Goal: Check status: Check status

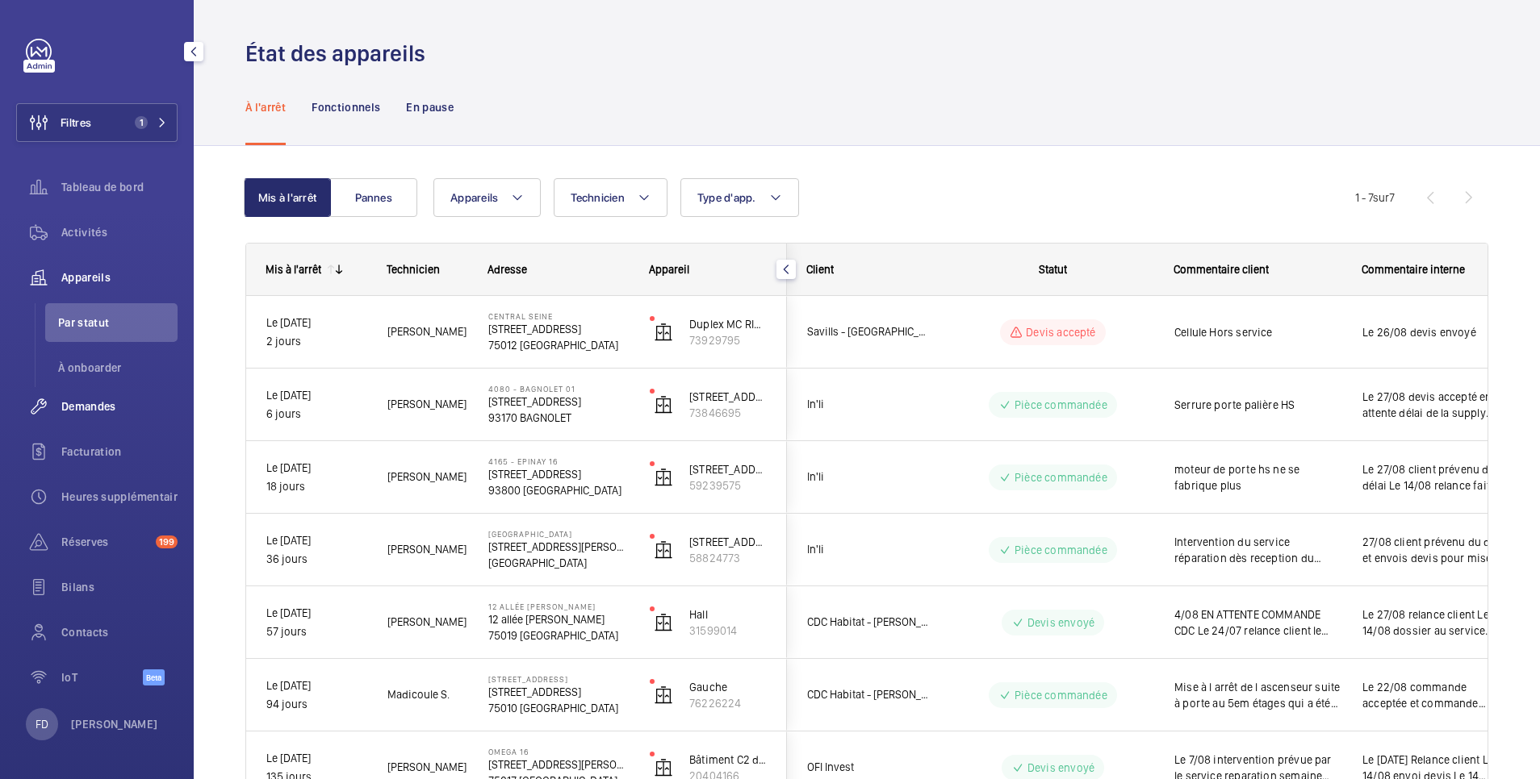
click at [96, 403] on span "Demandes" at bounding box center [119, 407] width 116 height 16
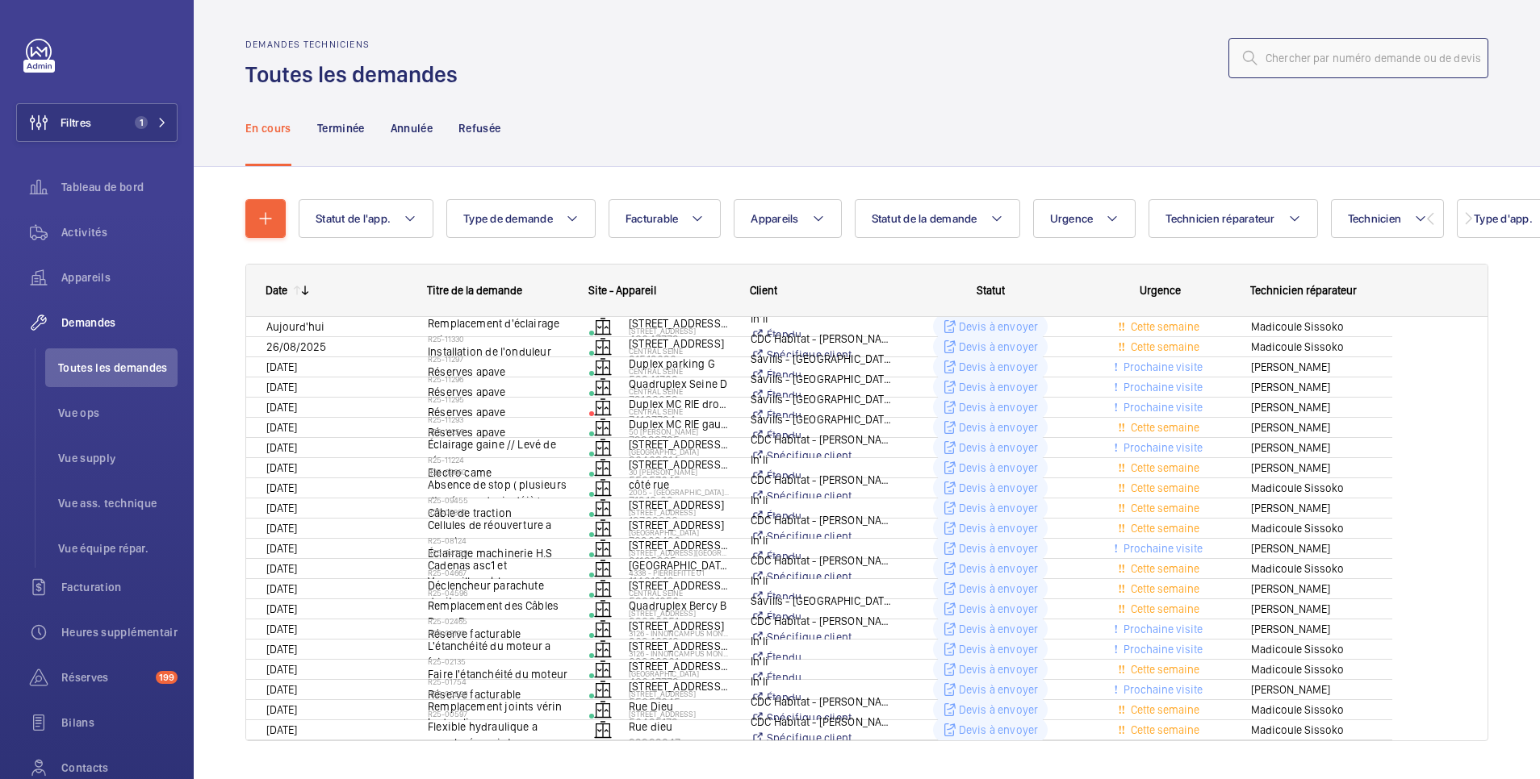
click at [1347, 60] on input "text" at bounding box center [1358, 58] width 260 height 40
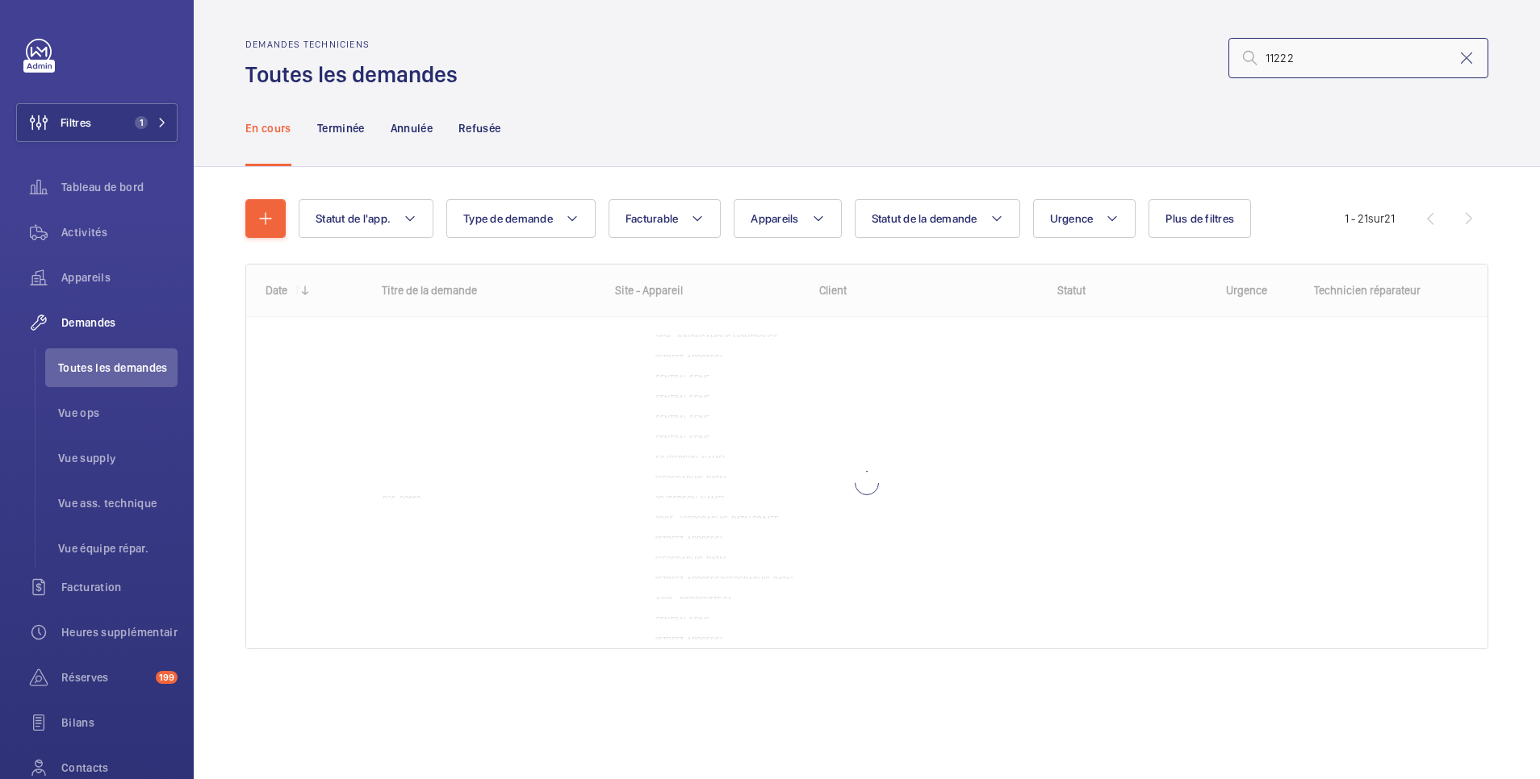
type input "11222"
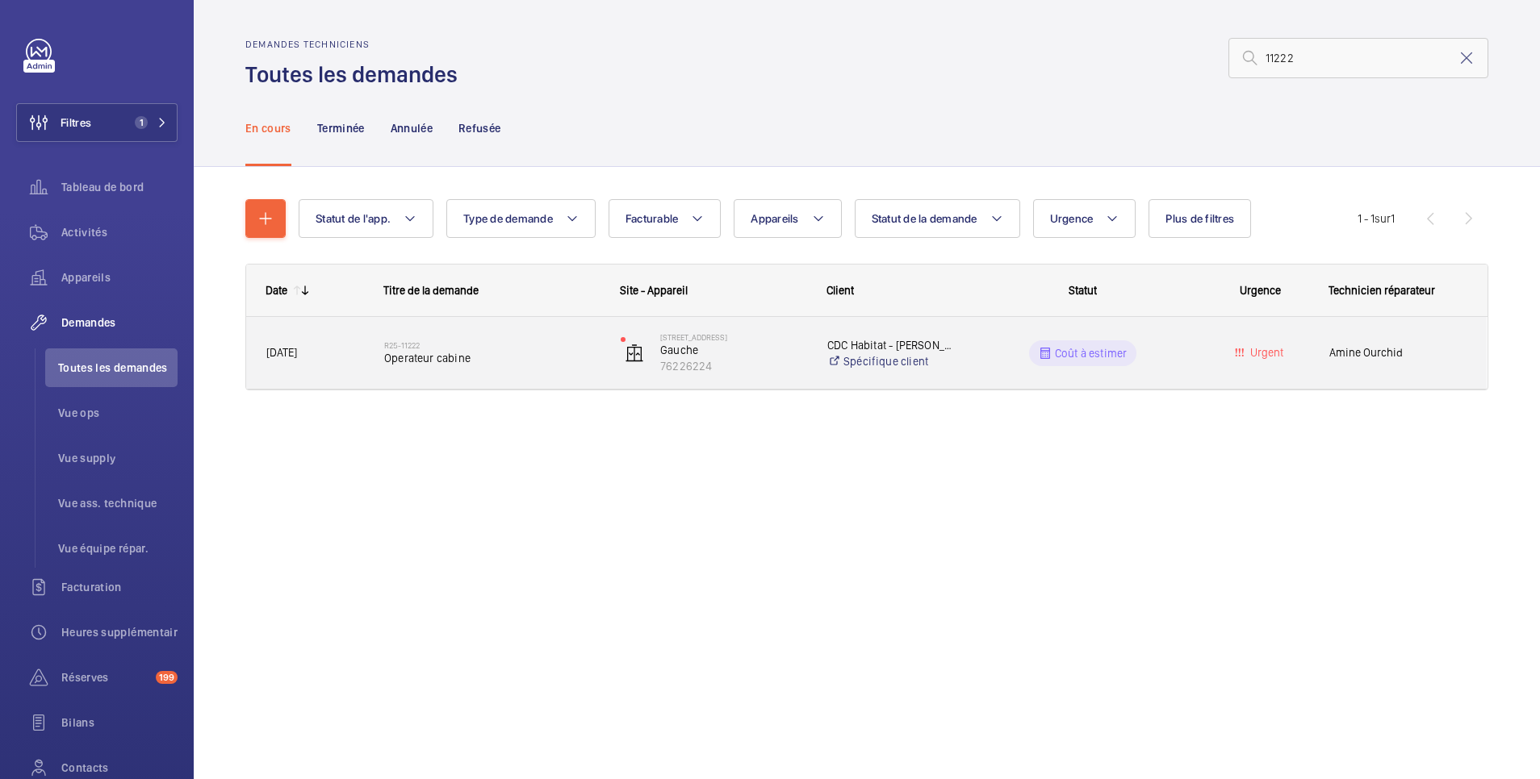
click at [1141, 347] on wm-front-pills-cell "Coût à estimer" at bounding box center [1082, 354] width 215 height 26
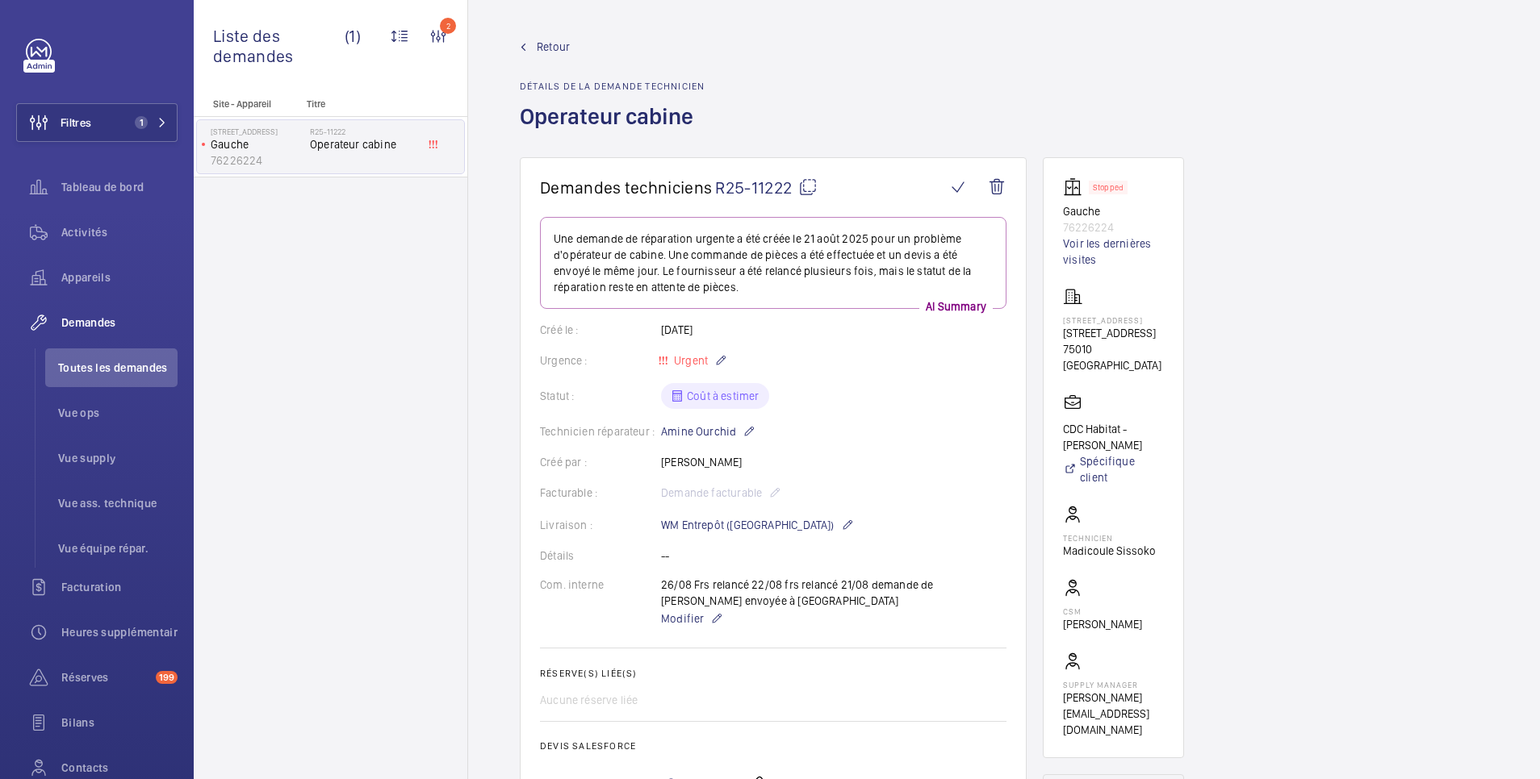
scroll to position [323, 0]
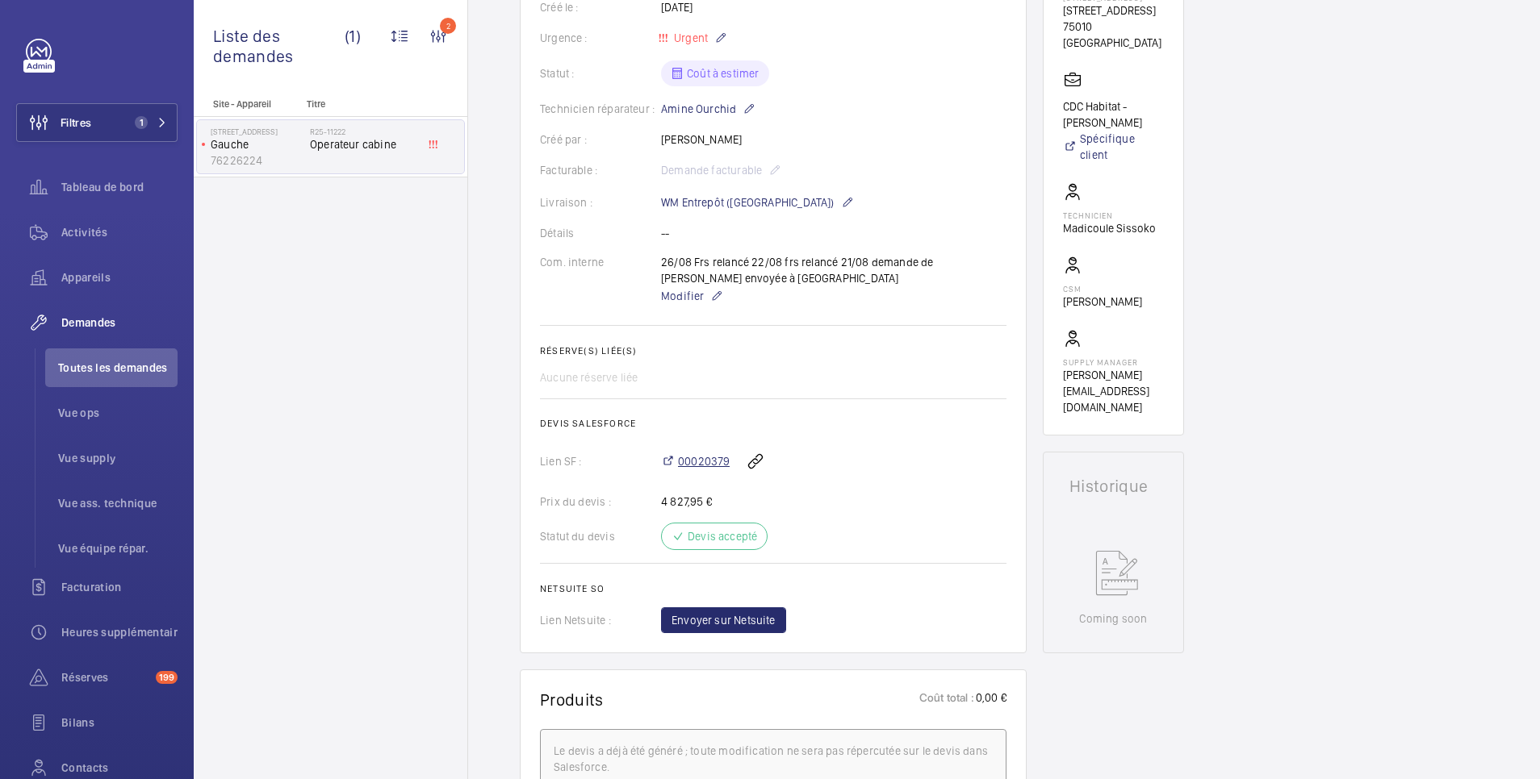
click at [706, 462] on span "00020379" at bounding box center [704, 461] width 52 height 16
click at [92, 283] on span "Appareils" at bounding box center [119, 278] width 116 height 16
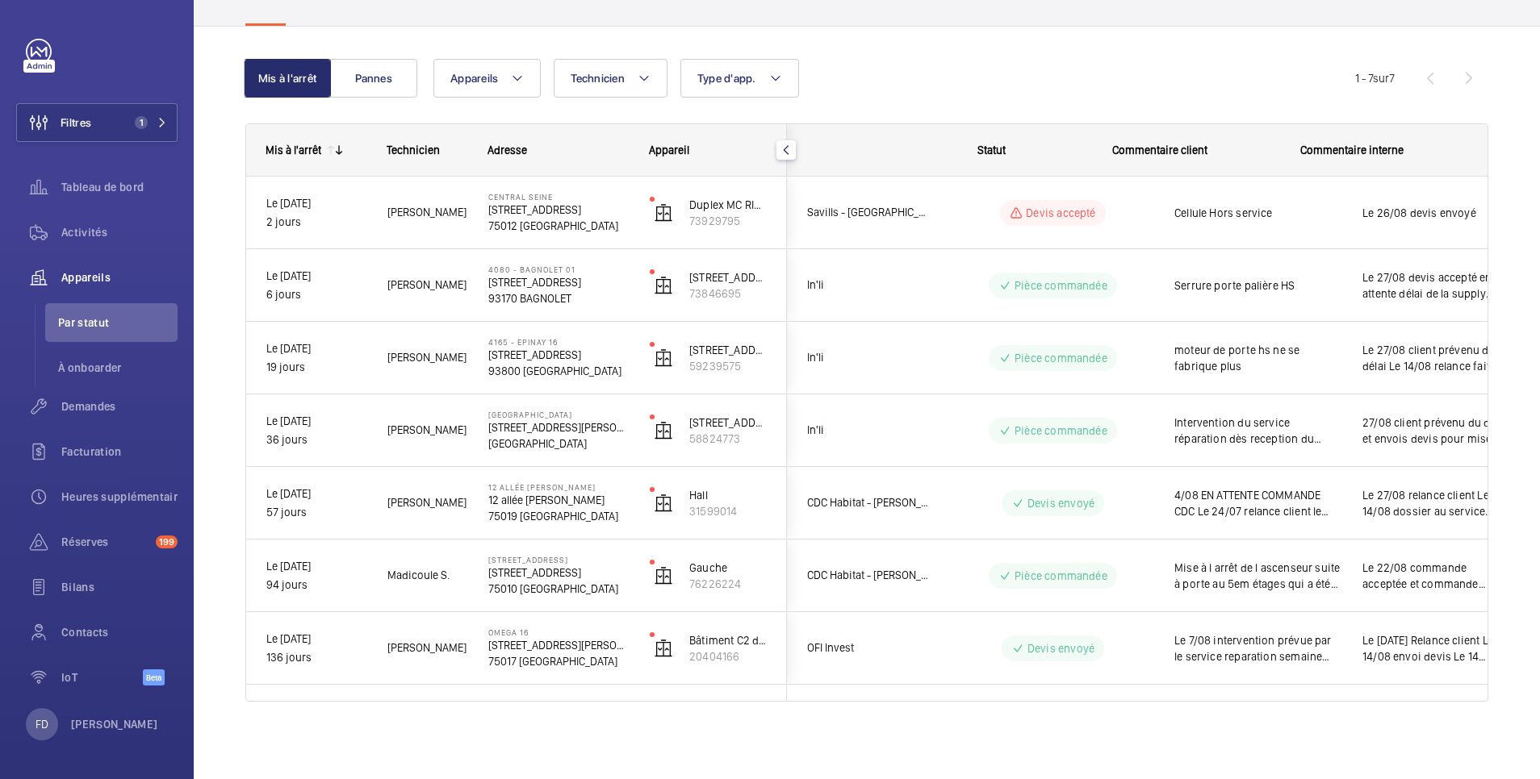
scroll to position [0, 61]
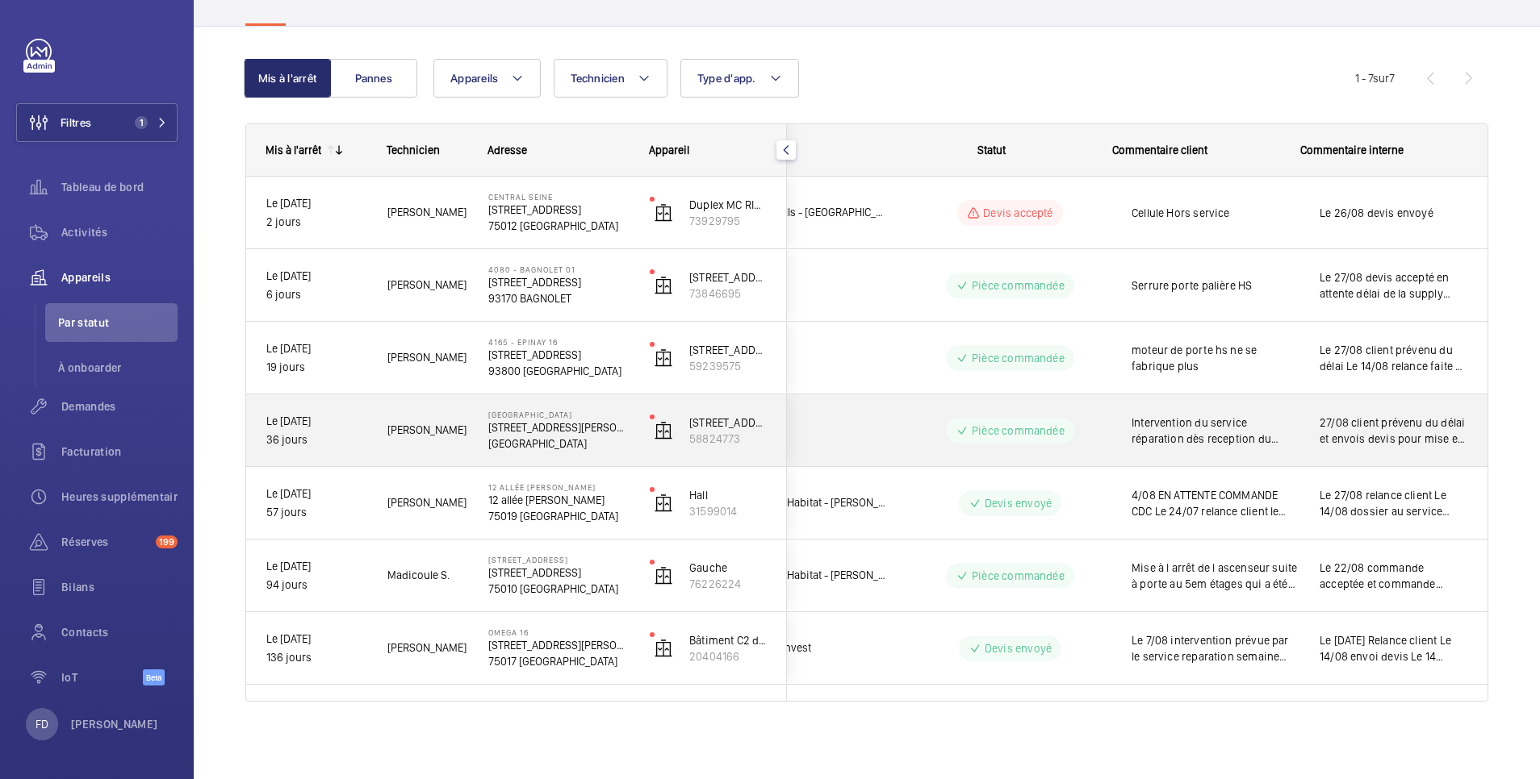
click at [1345, 416] on span "27/08 client prévenu du délai et envois devis pour mise en place portage pour l…" at bounding box center [1393, 431] width 148 height 32
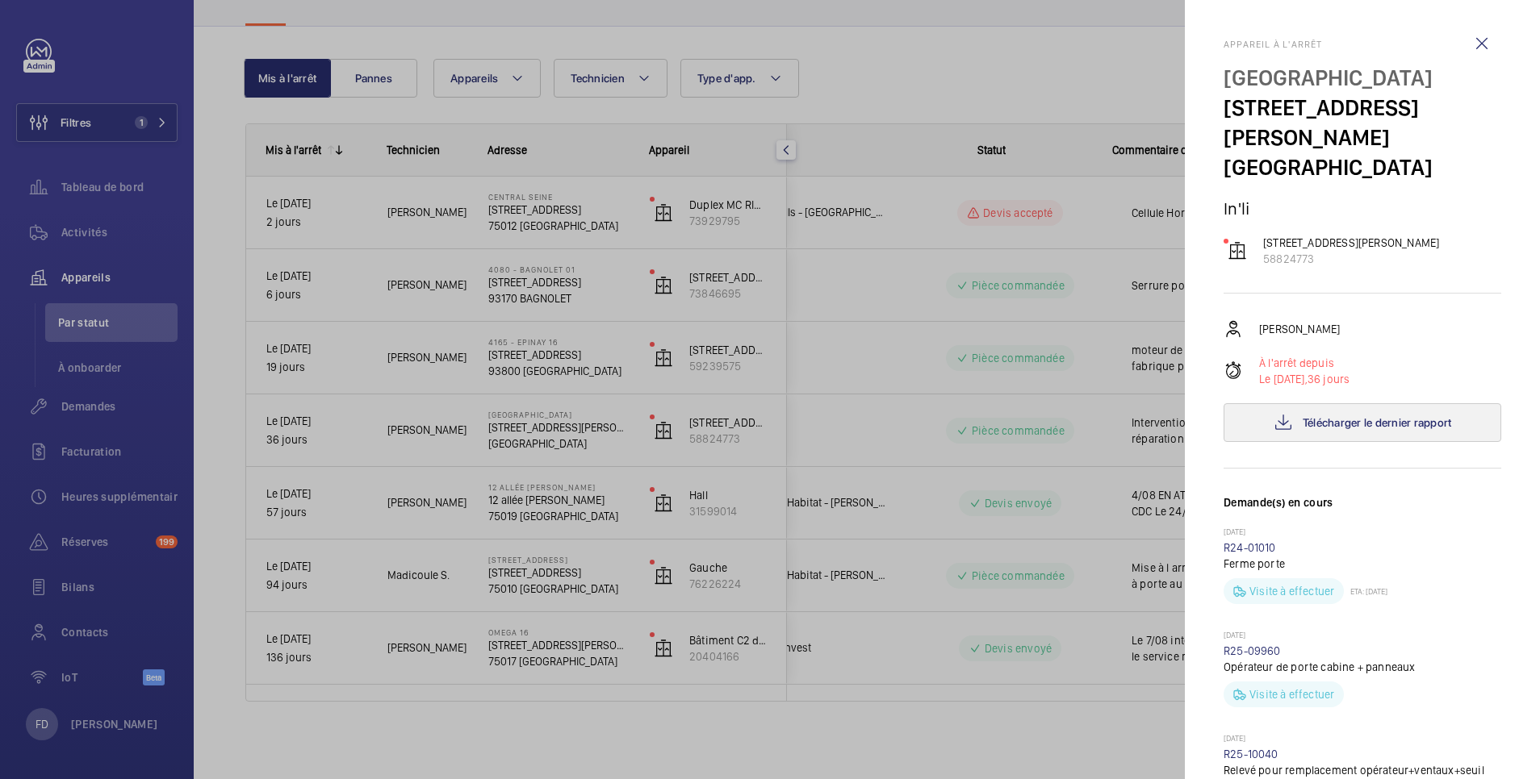
scroll to position [323, 0]
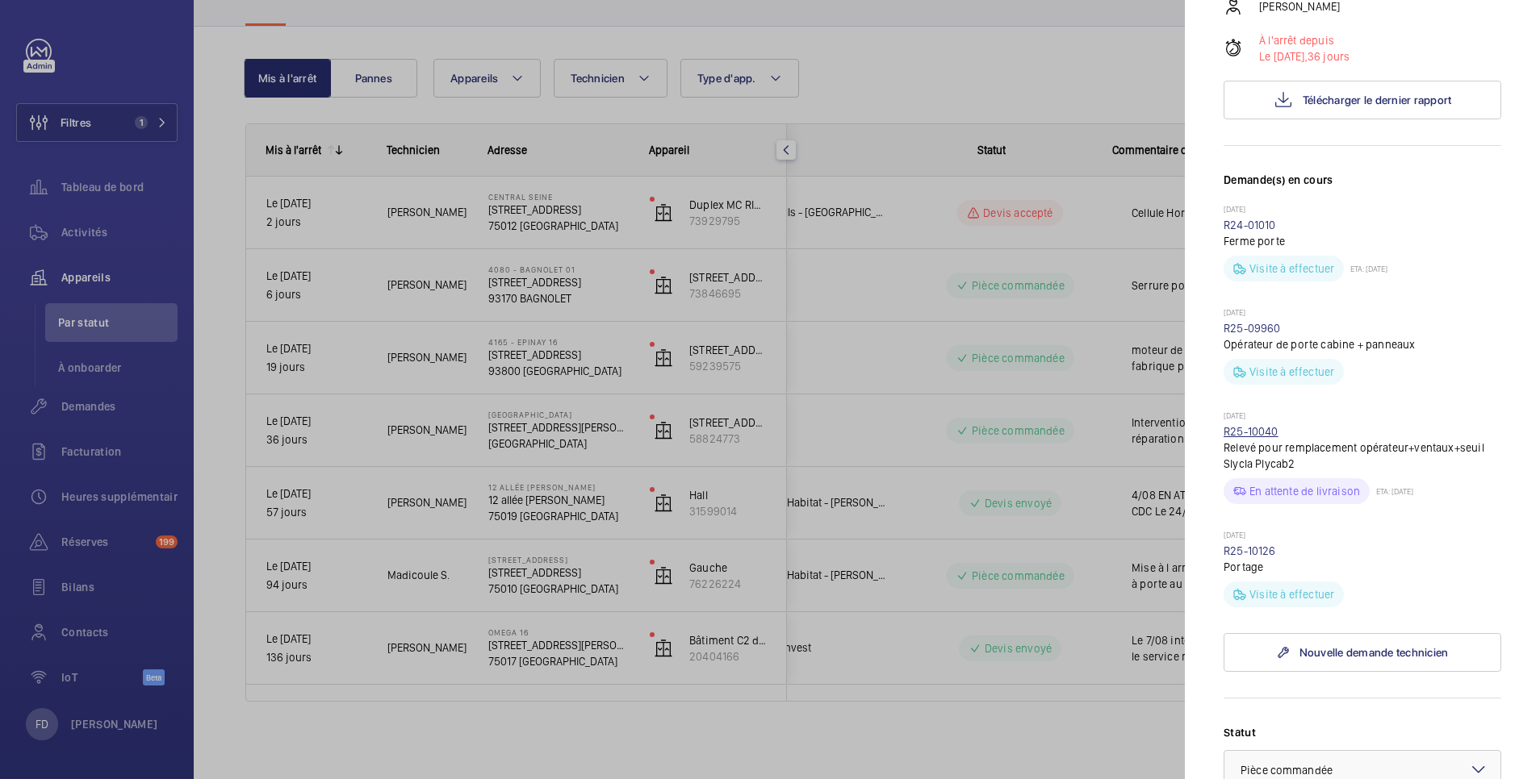
click at [1256, 438] on link "R25-10040" at bounding box center [1250, 431] width 55 height 13
